Goal: Information Seeking & Learning: Learn about a topic

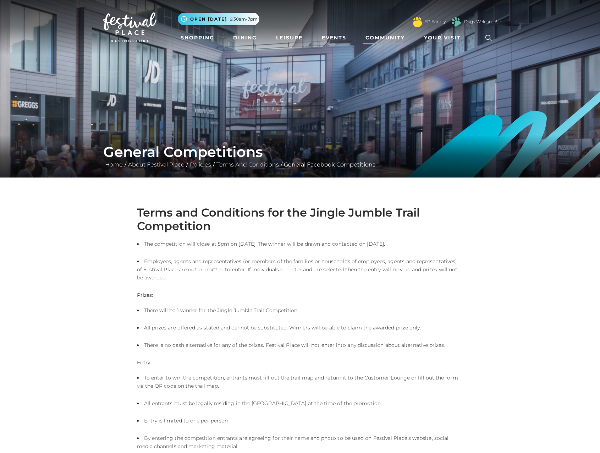
click at [400, 40] on link "Community" at bounding box center [385, 37] width 45 height 13
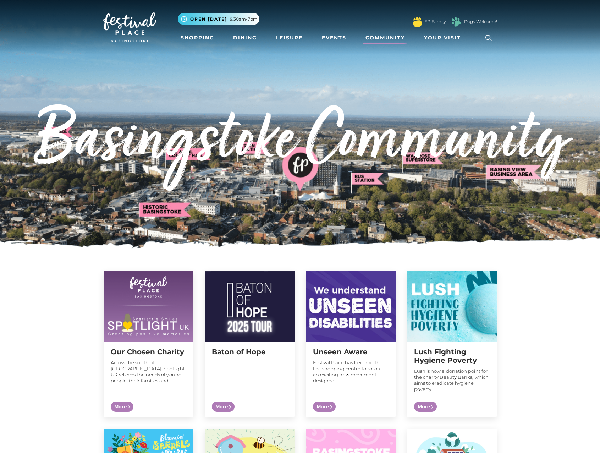
click at [378, 37] on link "Community" at bounding box center [385, 37] width 45 height 13
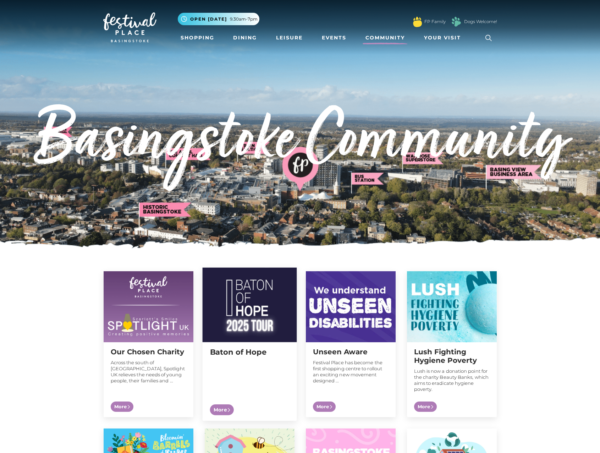
click at [259, 302] on img at bounding box center [249, 305] width 94 height 75
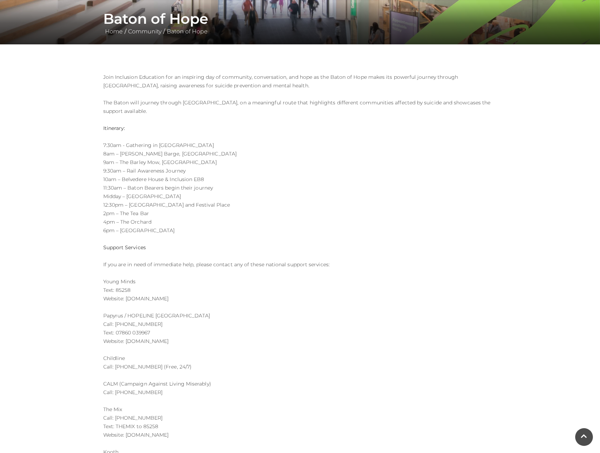
scroll to position [142, 0]
